Goal: Task Accomplishment & Management: Manage account settings

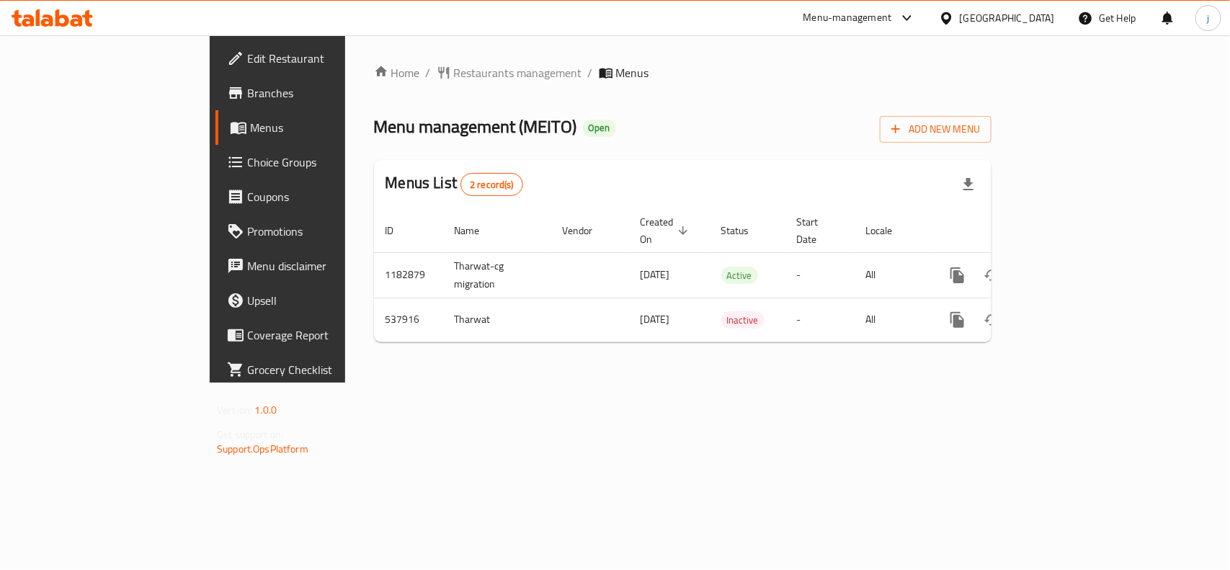
click at [247, 168] on span "Choice Groups" at bounding box center [325, 161] width 156 height 17
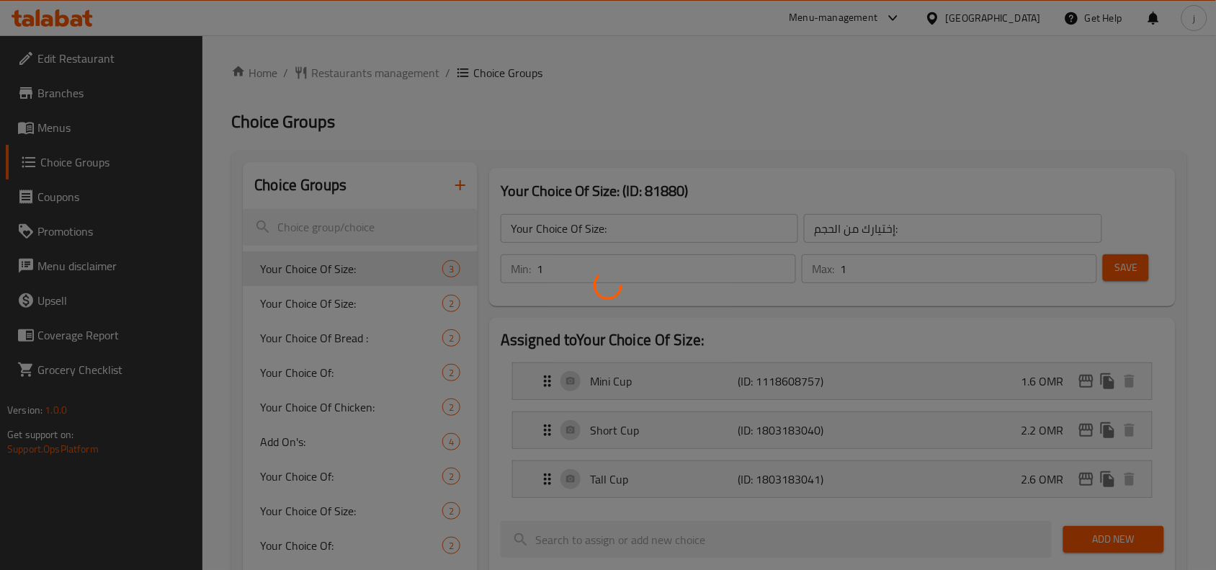
scroll to position [90, 0]
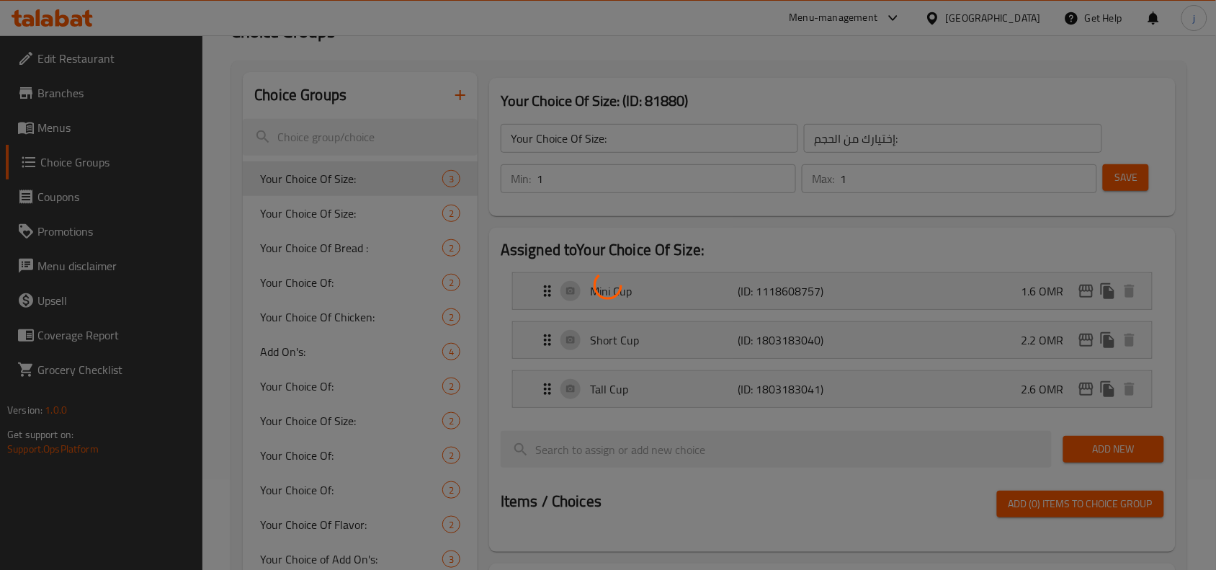
click at [341, 246] on div at bounding box center [608, 285] width 1216 height 570
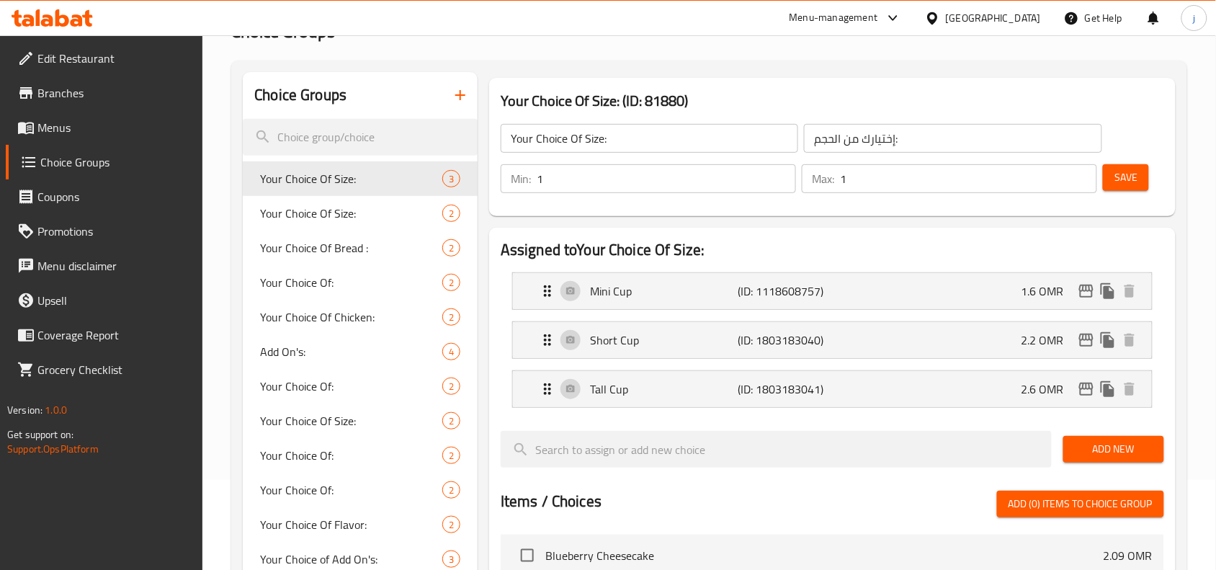
click at [341, 246] on span "Your Choice Of Bread :" at bounding box center [351, 247] width 182 height 17
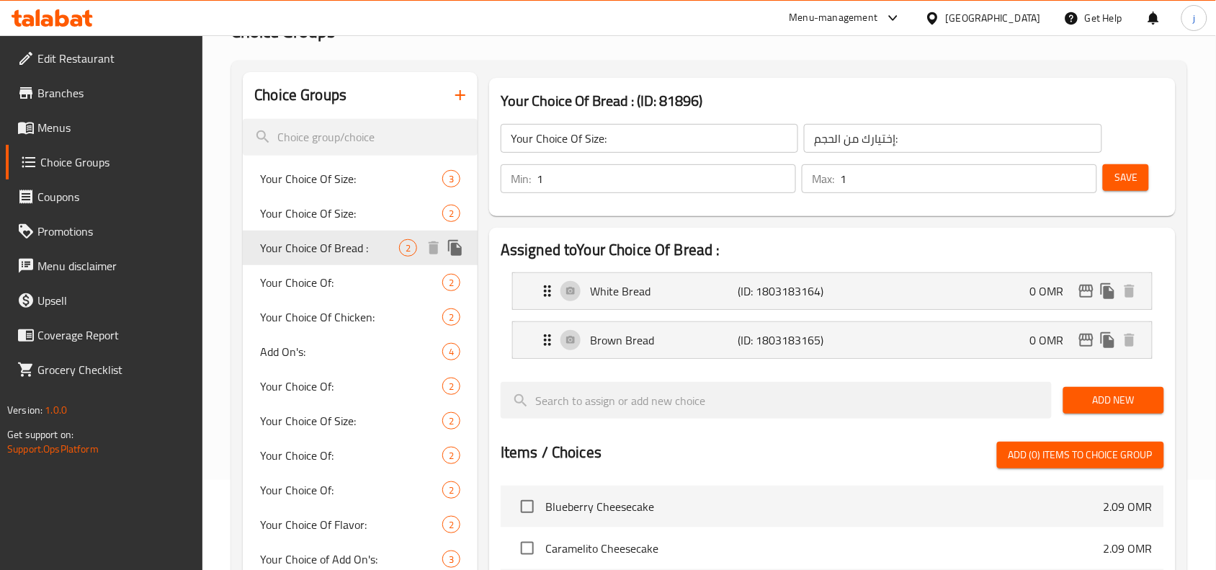
type input "Your Choice Of Bread :"
type input "اختيارك من الخبز:"
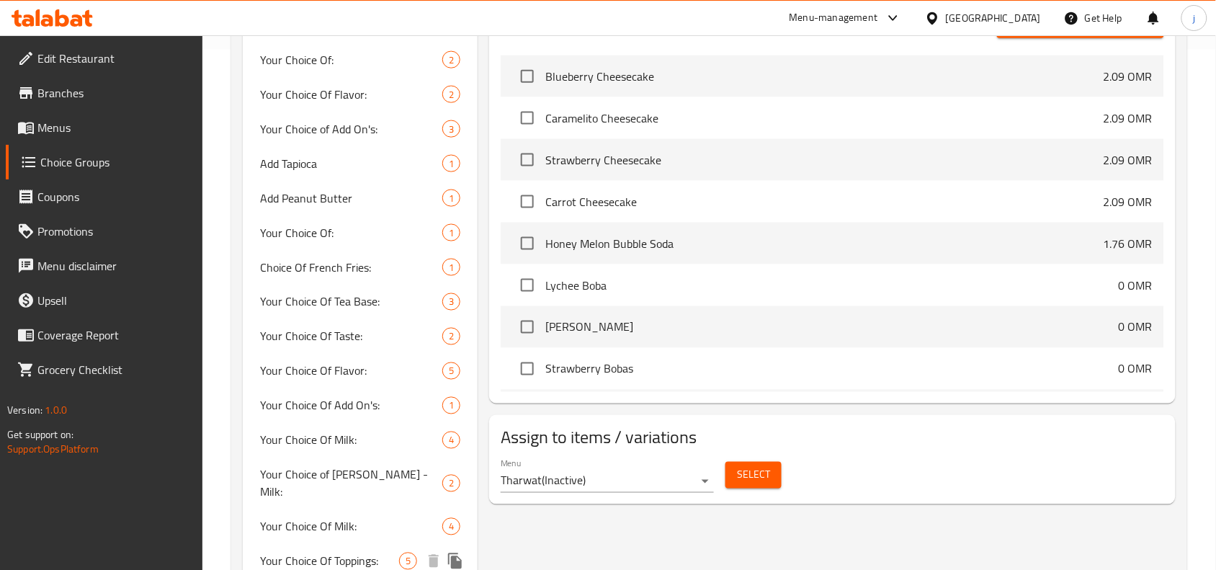
scroll to position [430, 0]
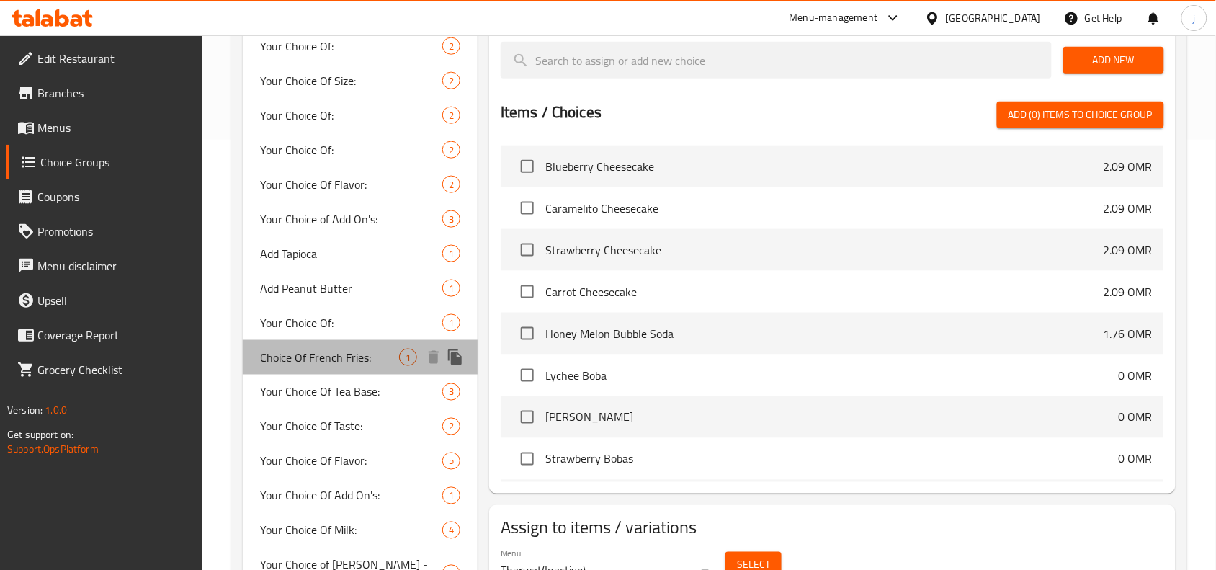
click at [329, 352] on span "Choice Of French Fries:" at bounding box center [329, 357] width 139 height 17
type input "Choice Of French Fries:"
type input "اختيار البطاطس المقلية:"
type input "0"
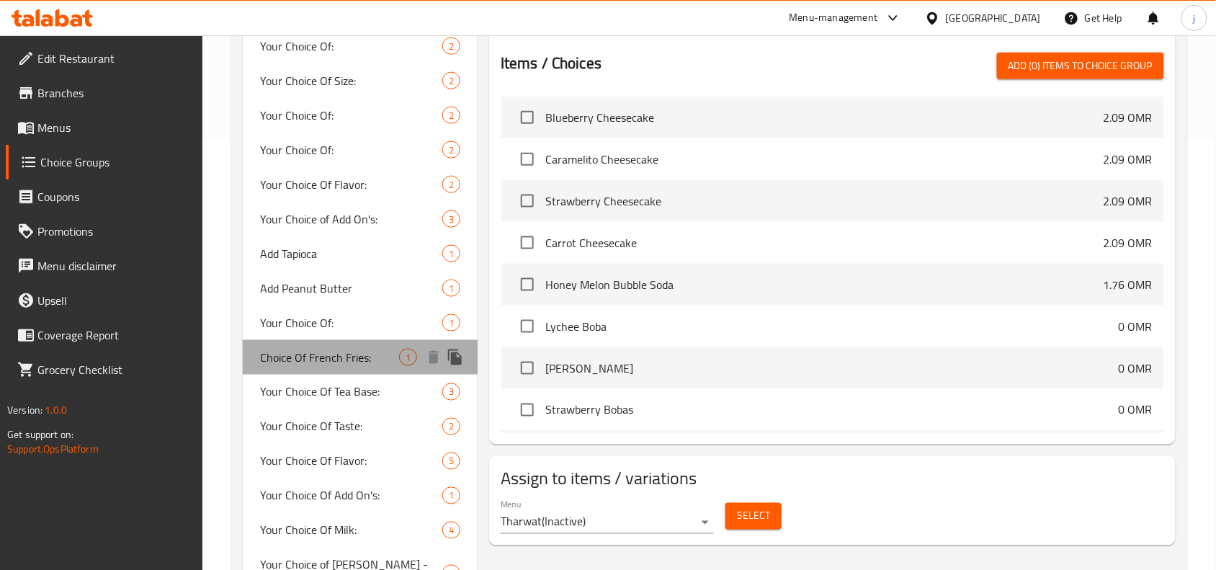
click at [300, 358] on span "Choice Of French Fries:" at bounding box center [329, 357] width 139 height 17
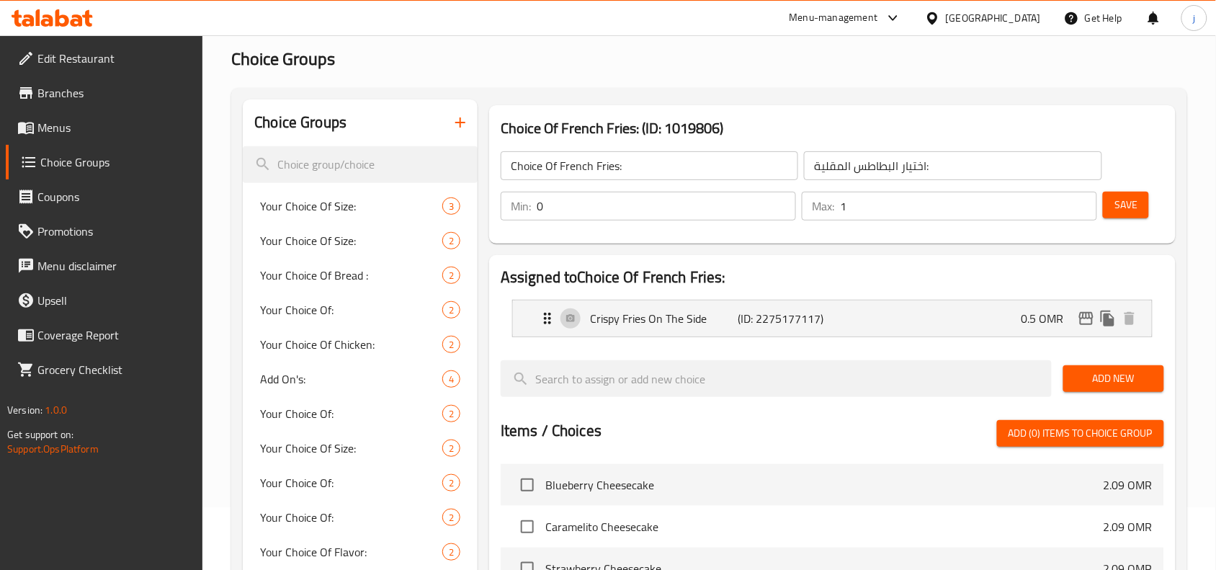
scroll to position [90, 0]
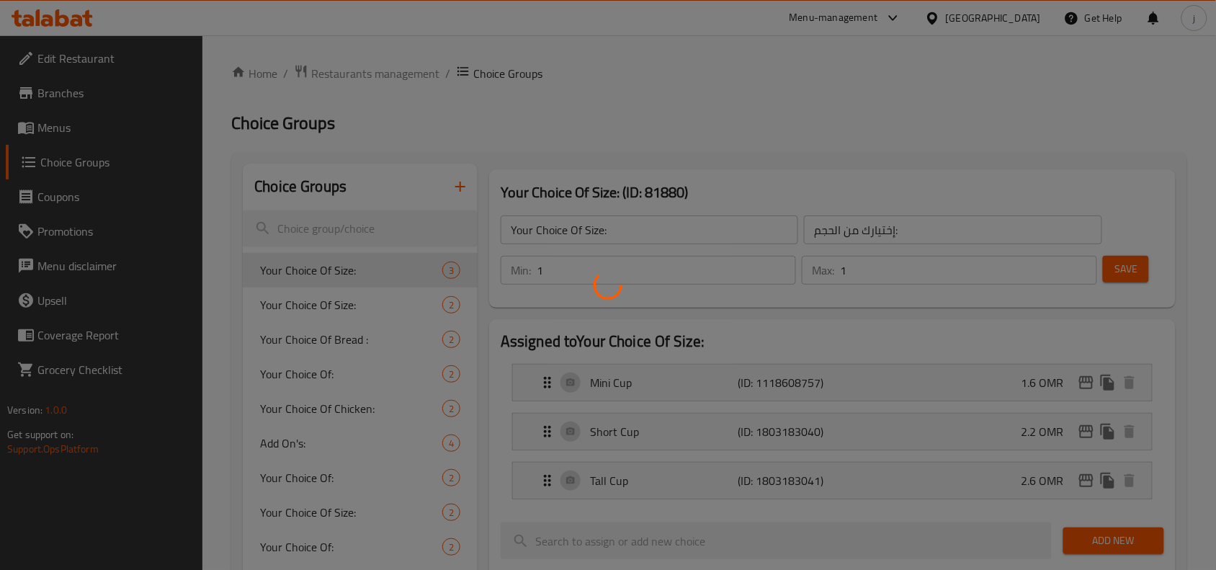
click at [361, 76] on div at bounding box center [608, 285] width 1216 height 570
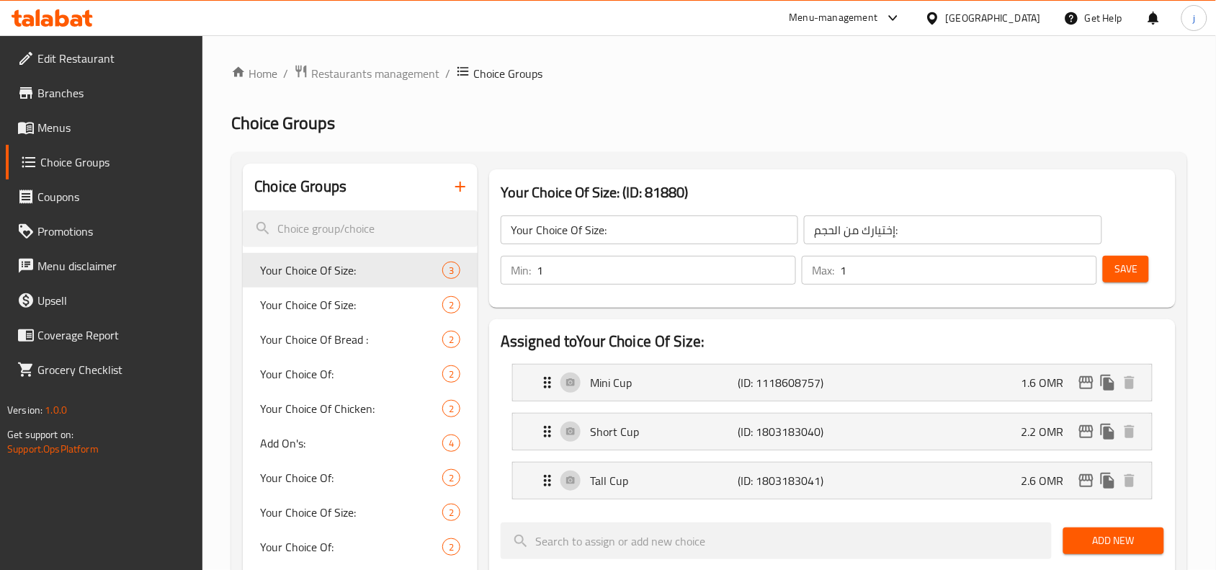
click at [361, 76] on span "Restaurants management" at bounding box center [375, 73] width 128 height 17
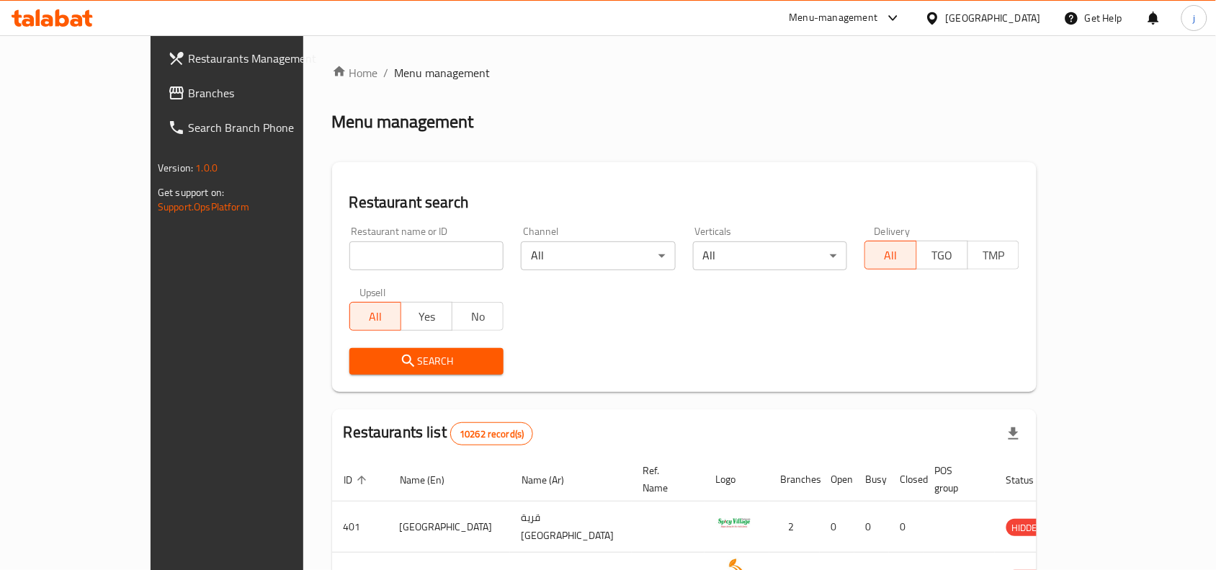
click at [690, 77] on ol "Home / Menu management" at bounding box center [684, 72] width 705 height 17
click at [940, 11] on icon at bounding box center [932, 18] width 15 height 15
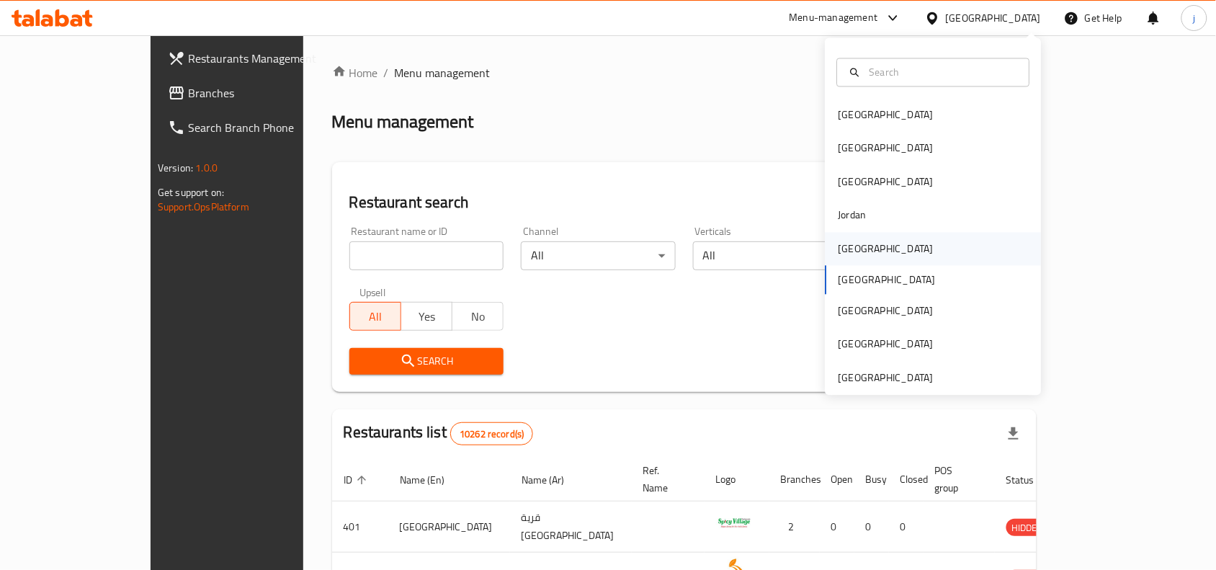
click at [873, 236] on div "Kuwait" at bounding box center [934, 248] width 216 height 33
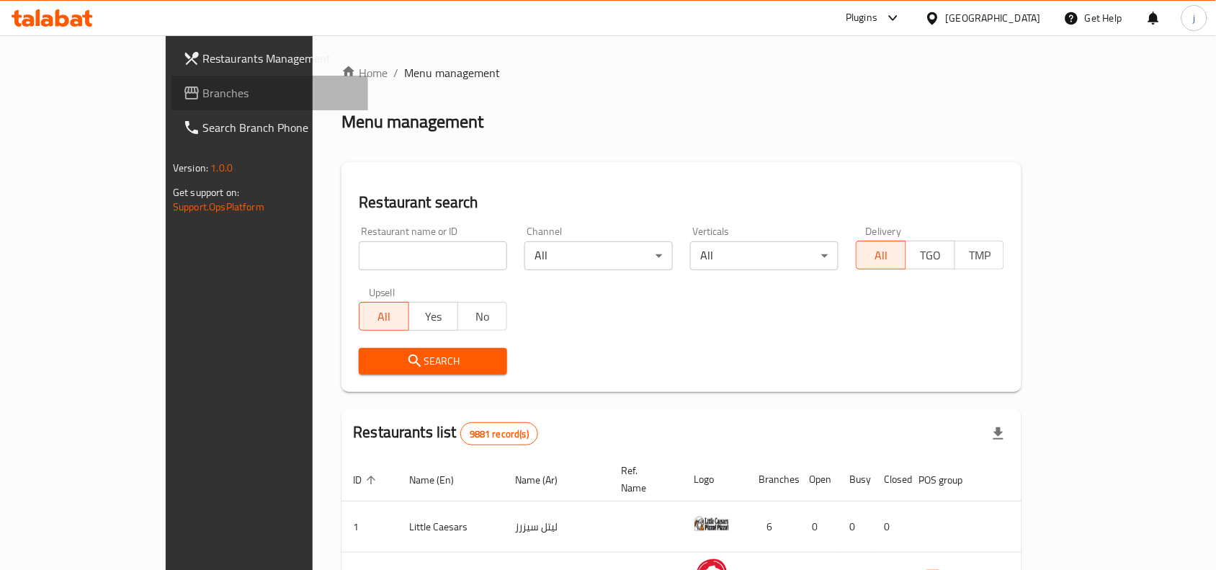
click at [203, 90] on span "Branches" at bounding box center [280, 92] width 154 height 17
